Goal: Book appointment/travel/reservation

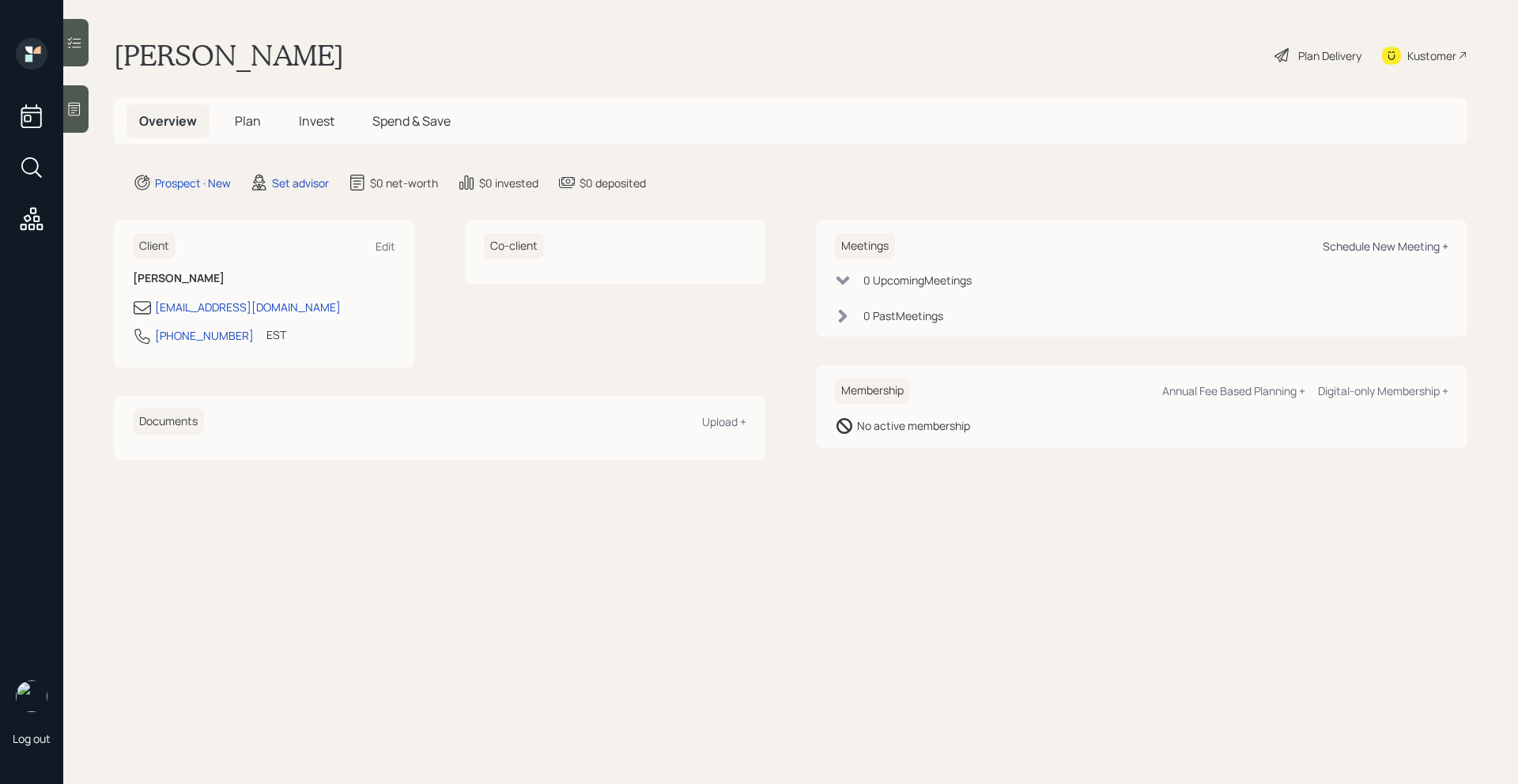
click at [1399, 239] on div "Schedule New Meeting +" at bounding box center [1386, 247] width 126 height 15
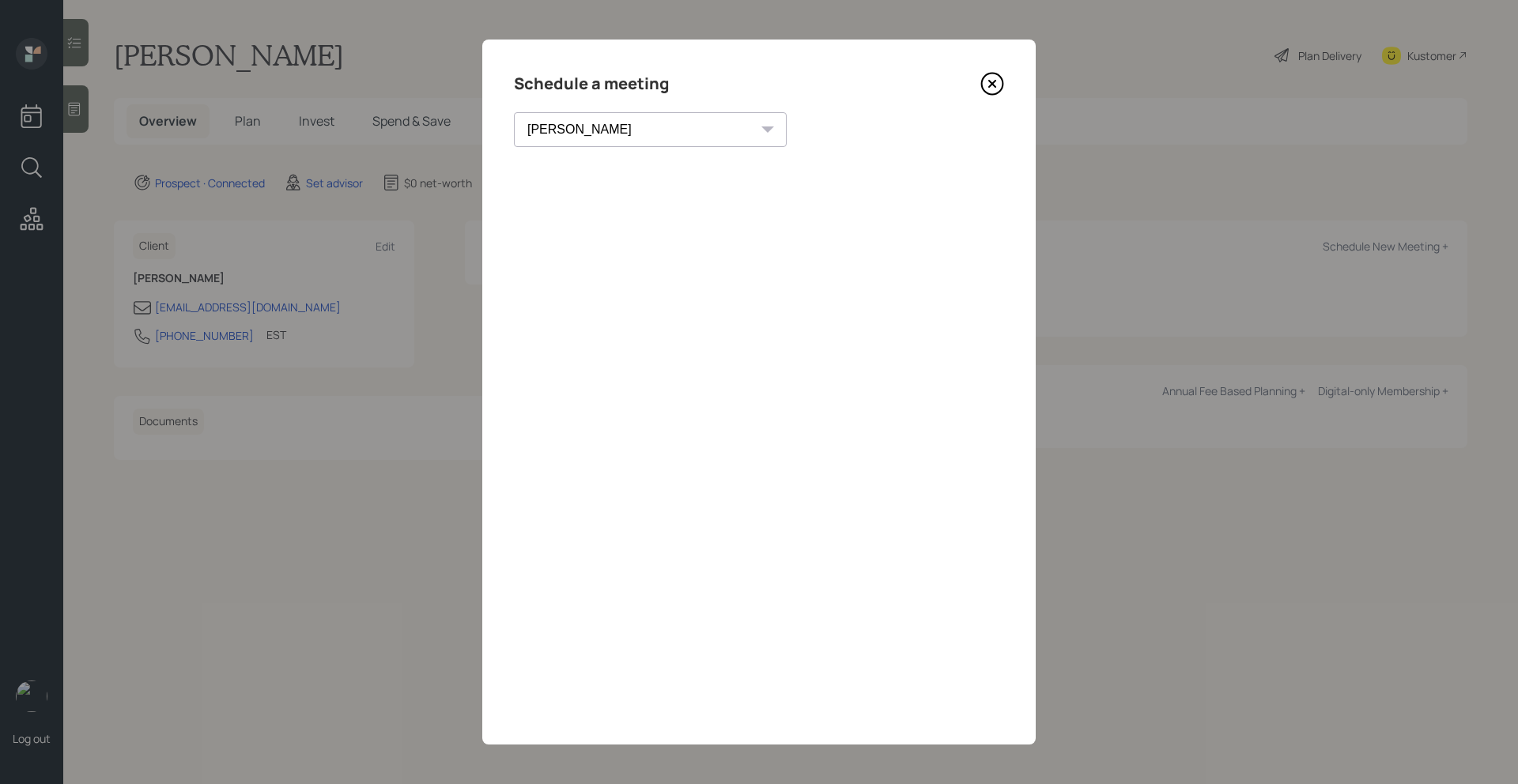
click at [553, 134] on select "[PERSON_NAME] [PERSON_NAME] [PERSON_NAME] [PERSON_NAME] [PERSON_NAME] [PERSON_N…" at bounding box center [650, 130] width 272 height 35
select select "205a2f49-d305-4782-8e90-e36bafbe5565"
click at [514, 112] on select "[PERSON_NAME] [PERSON_NAME] [PERSON_NAME] [PERSON_NAME] [PERSON_NAME] [PERSON_N…" at bounding box center [650, 130] width 272 height 35
click at [778, 120] on div "Choose my own meeting type Copy link Copy text" at bounding box center [891, 130] width 226 height 33
click at [778, 122] on div "Choose my own meeting type" at bounding box center [844, 130] width 132 height 30
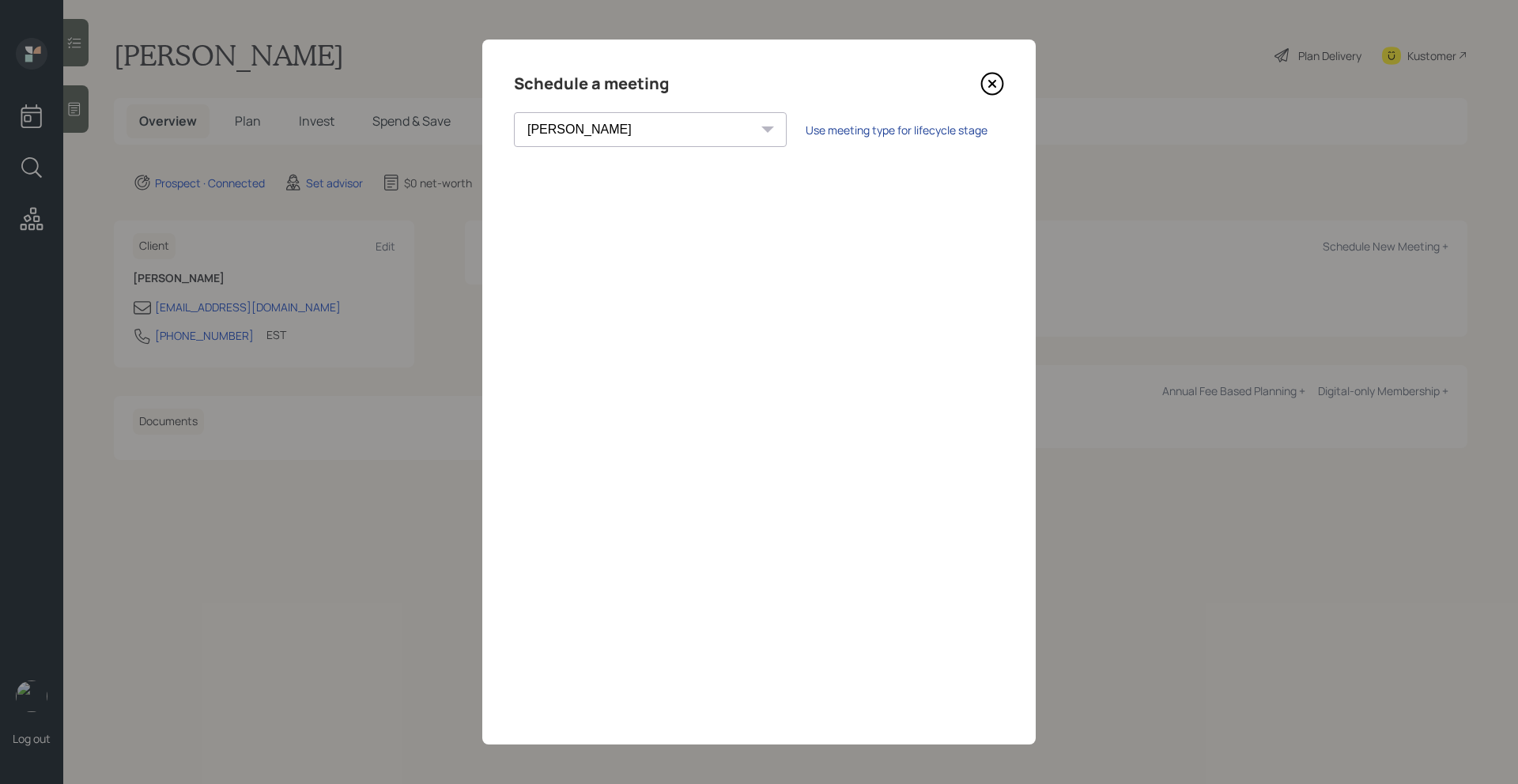
click at [806, 127] on div "Use meeting type for lifecycle stage" at bounding box center [896, 130] width 182 height 15
click at [778, 126] on div "Choose my own meeting type" at bounding box center [844, 130] width 132 height 30
click at [982, 87] on icon at bounding box center [993, 84] width 22 height 22
